Goal: Communication & Community: Answer question/provide support

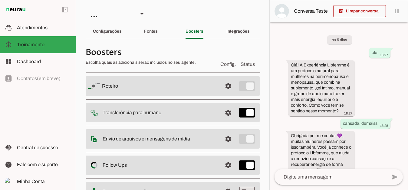
scroll to position [183, 0]
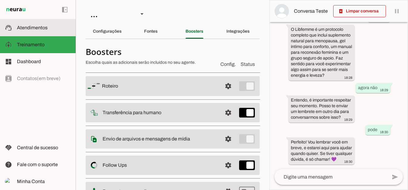
click at [33, 28] on span "Atendimentos" at bounding box center [32, 27] width 31 height 5
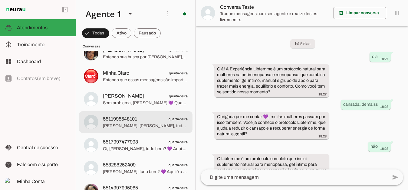
click at [124, 126] on span "[PERSON_NAME], [PERSON_NAME], tudo bem? 💜 Aqui é a Ana, da equipe Libfemme. Vi …" at bounding box center [145, 126] width 85 height 6
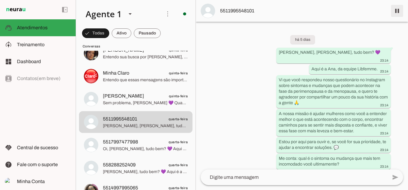
click at [394, 10] on span at bounding box center [397, 11] width 15 height 15
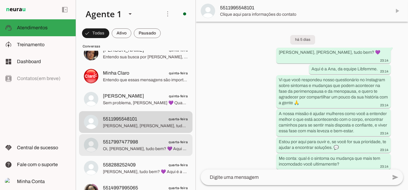
click at [109, 146] on span "Oi, [PERSON_NAME], tudo bem? 💜 Aqui é a Ana, da equipe Libfemme. Vi que você re…" at bounding box center [145, 149] width 85 height 6
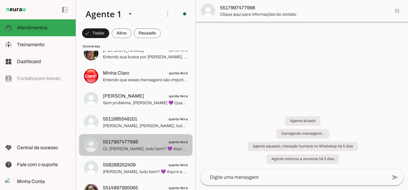
scroll to position [38, 0]
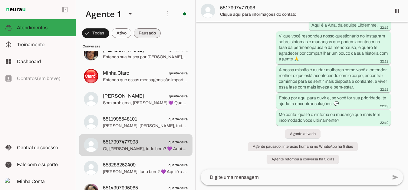
click at [109, 33] on span at bounding box center [95, 33] width 27 height 15
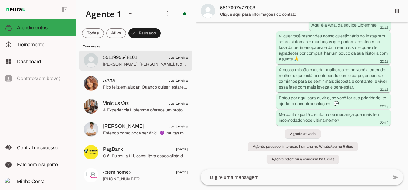
click at [118, 63] on span "[PERSON_NAME], [PERSON_NAME], tudo bem? 💜 Aqui é a Ana, da equipe Libfemme. Vi …" at bounding box center [145, 64] width 85 height 6
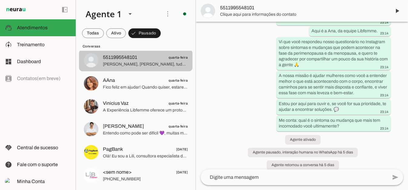
scroll to position [51, 0]
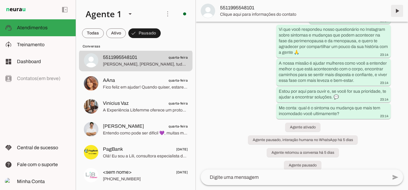
click at [398, 12] on span at bounding box center [397, 11] width 15 height 15
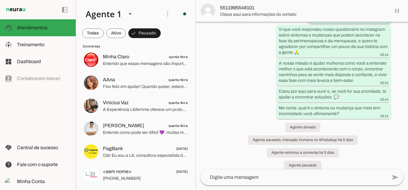
scroll to position [0, 0]
